Goal: Task Accomplishment & Management: Complete application form

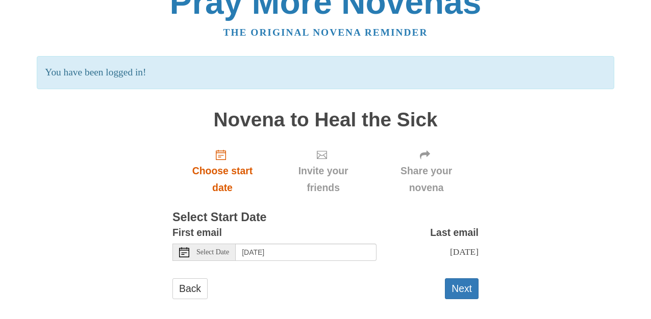
scroll to position [43, 0]
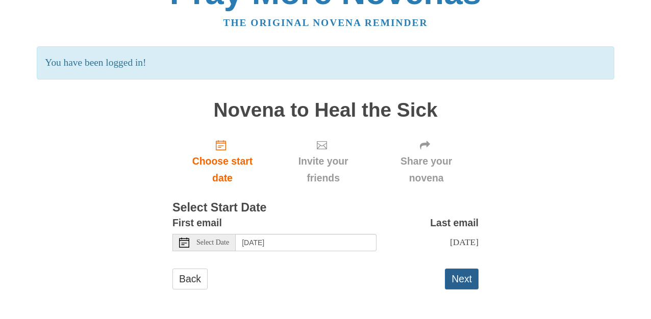
click at [455, 276] on button "Next" at bounding box center [462, 279] width 34 height 21
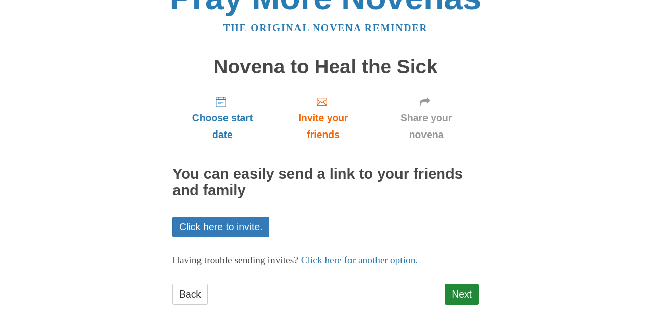
scroll to position [44, 0]
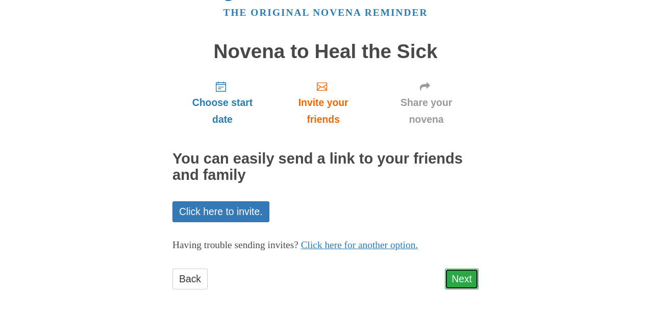
click at [460, 280] on link "Next" at bounding box center [462, 279] width 34 height 21
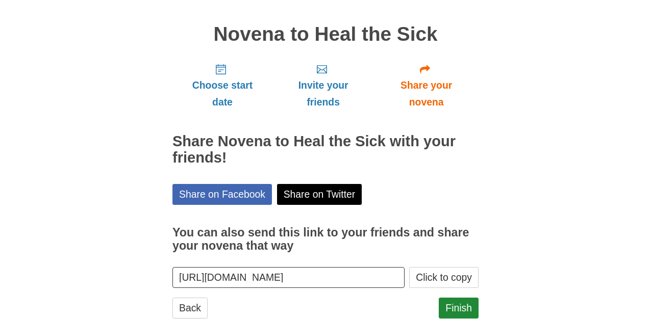
scroll to position [90, 0]
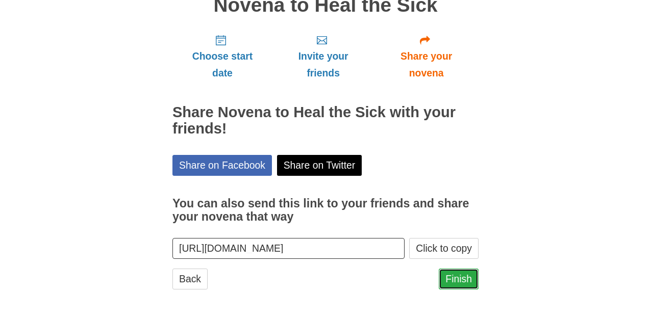
click at [467, 276] on link "Finish" at bounding box center [459, 279] width 40 height 21
